Goal: Navigation & Orientation: Find specific page/section

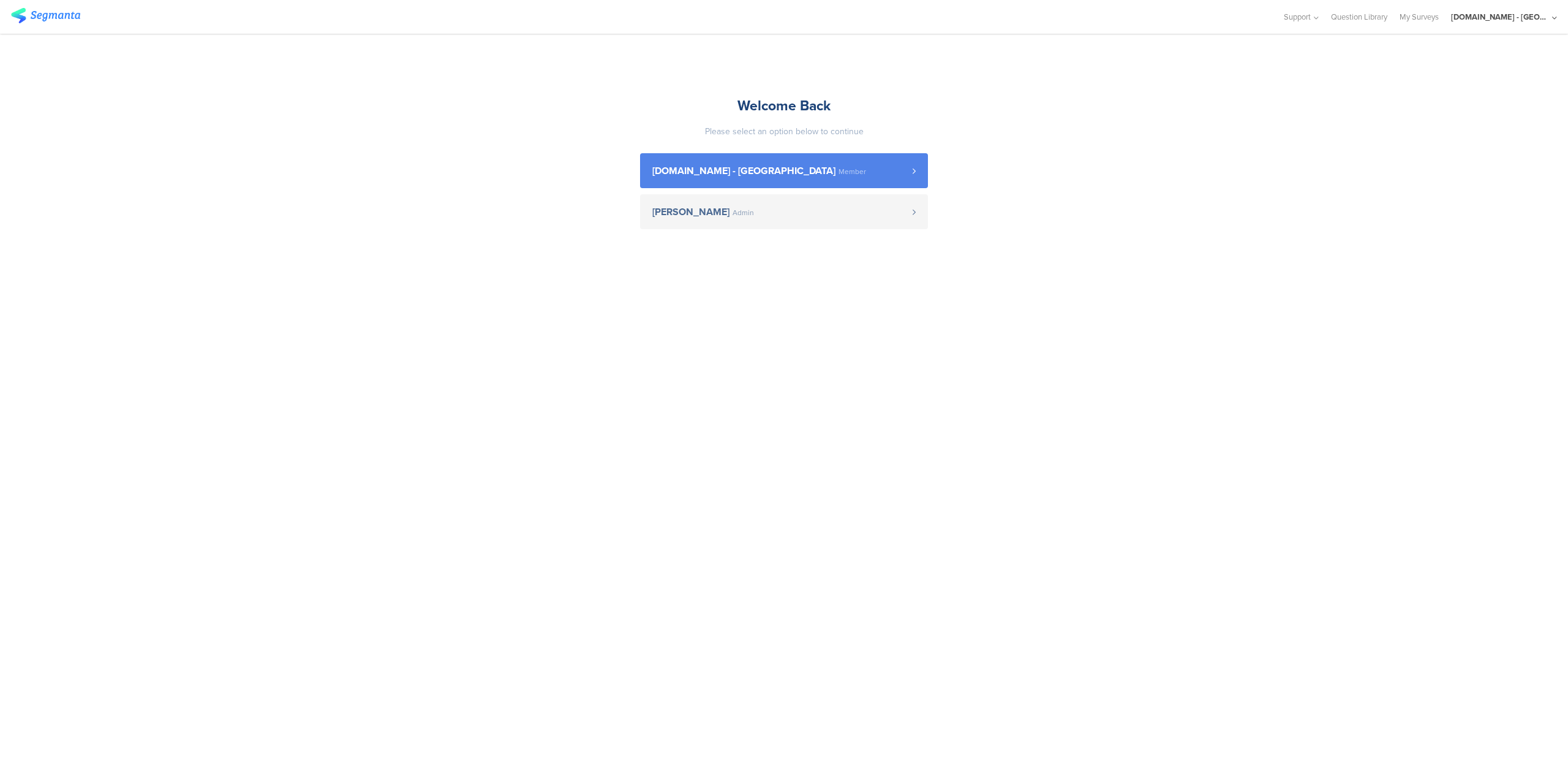
click at [755, 164] on link "[DOMAIN_NAME] - [GEOGRAPHIC_DATA] Member" at bounding box center [784, 170] width 288 height 35
